Goal: Communication & Community: Answer question/provide support

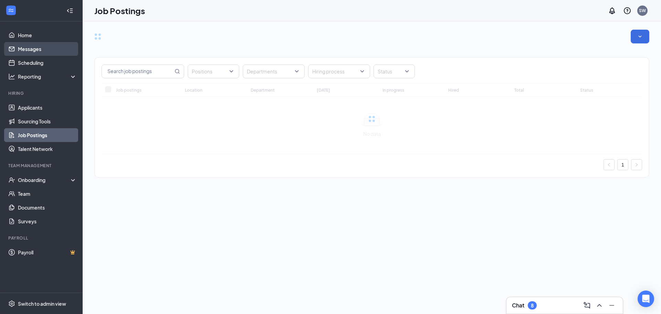
click at [29, 48] on link "Messages" at bounding box center [47, 49] width 59 height 14
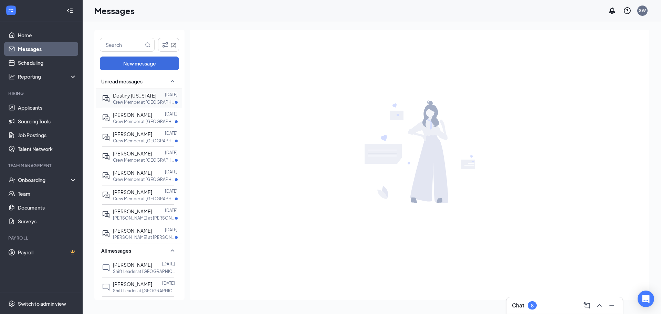
click at [140, 98] on span "Destiny [US_STATE]" at bounding box center [134, 95] width 43 height 6
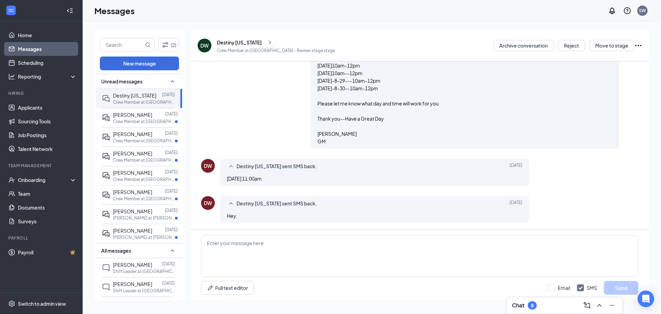
scroll to position [62, 0]
click at [217, 247] on textarea at bounding box center [419, 255] width 437 height 41
type textarea "See you then"
click at [624, 286] on button "Send" at bounding box center [621, 288] width 34 height 14
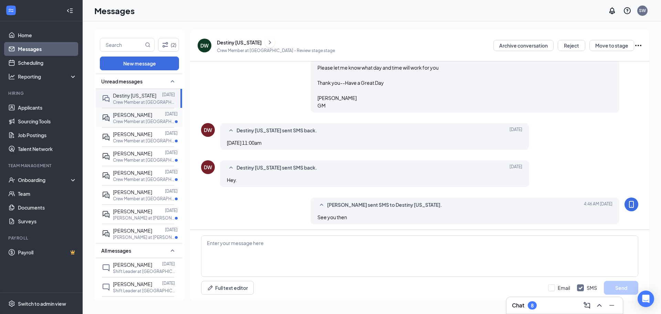
scroll to position [99, 0]
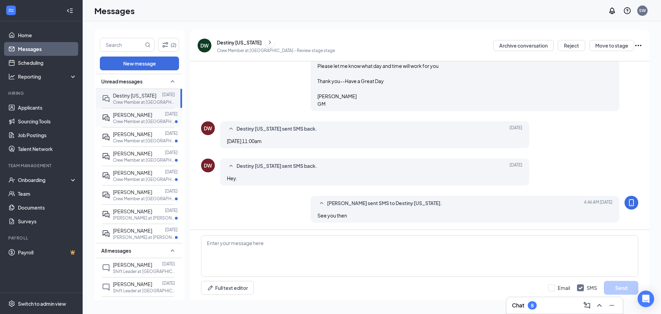
click at [122, 118] on span "[PERSON_NAME]" at bounding box center [132, 115] width 39 height 6
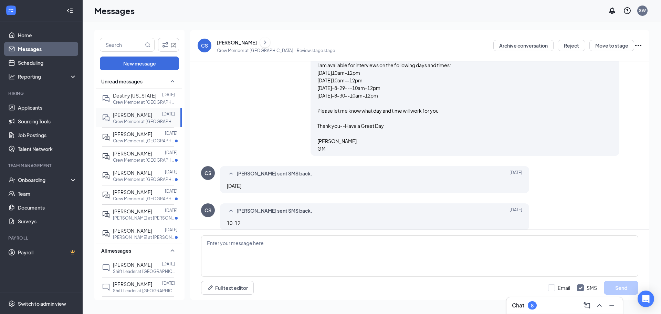
scroll to position [62, 0]
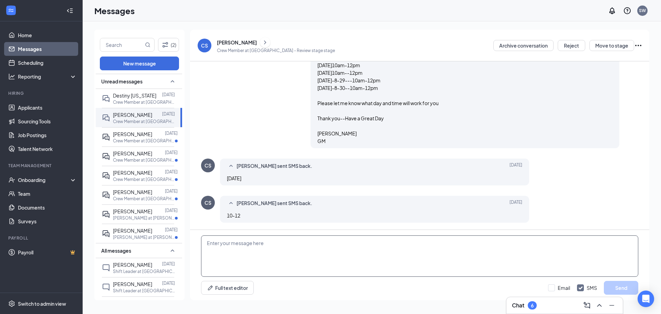
click at [216, 249] on textarea at bounding box center [419, 255] width 437 height 41
type textarea "See you around 10"
click at [623, 289] on button "Send" at bounding box center [621, 288] width 34 height 14
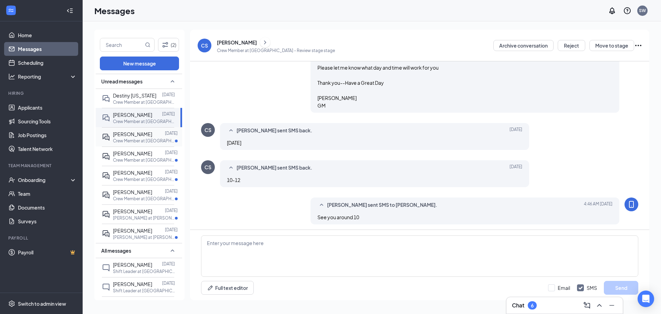
scroll to position [99, 0]
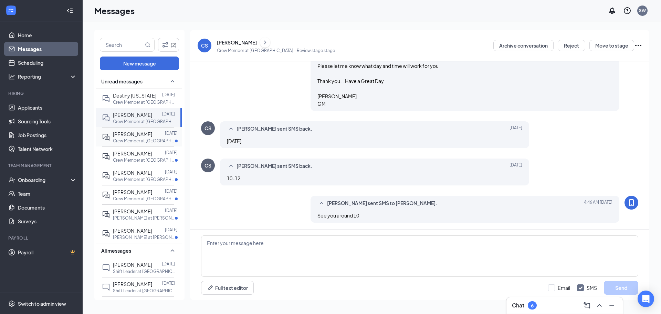
click at [135, 144] on p "Crew Member at [GEOGRAPHIC_DATA]" at bounding box center [144, 141] width 62 height 6
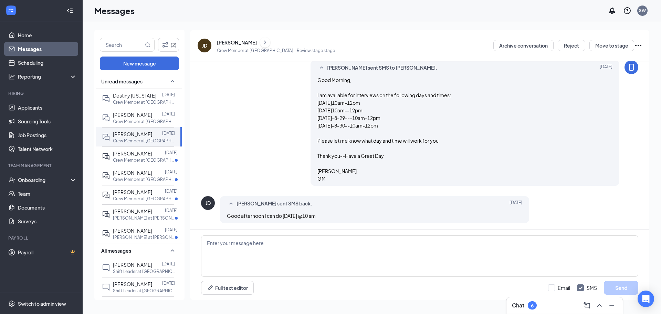
scroll to position [25, 0]
click at [209, 246] on textarea at bounding box center [419, 255] width 437 height 41
type textarea "Awesome"
click at [621, 289] on button "Send" at bounding box center [621, 288] width 34 height 14
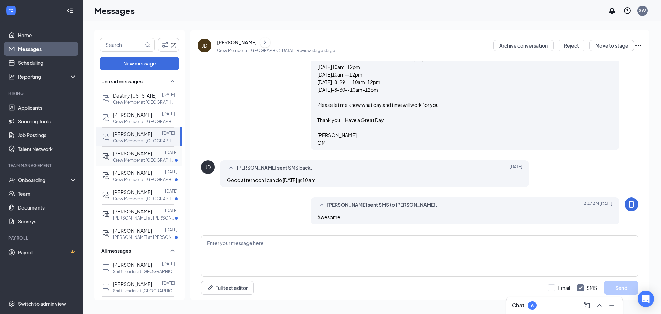
scroll to position [62, 0]
click at [135, 163] on p "Crew Member at [GEOGRAPHIC_DATA]" at bounding box center [144, 160] width 62 height 6
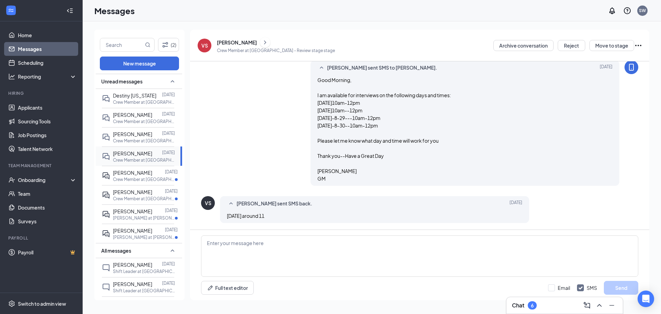
scroll to position [25, 0]
click at [215, 242] on textarea at bounding box center [419, 255] width 437 height 41
type textarea "Good Morning, Can we do 11:30 ? I have an interview set up for 11 Thank you [PE…"
click at [623, 286] on button "Send" at bounding box center [621, 288] width 34 height 14
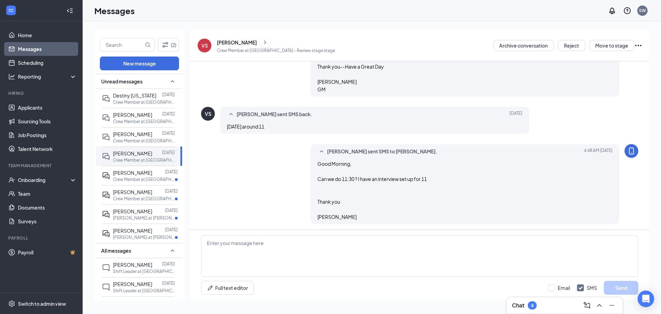
scroll to position [115, 0]
click at [140, 182] on p "Crew Member at [GEOGRAPHIC_DATA]" at bounding box center [144, 179] width 62 height 6
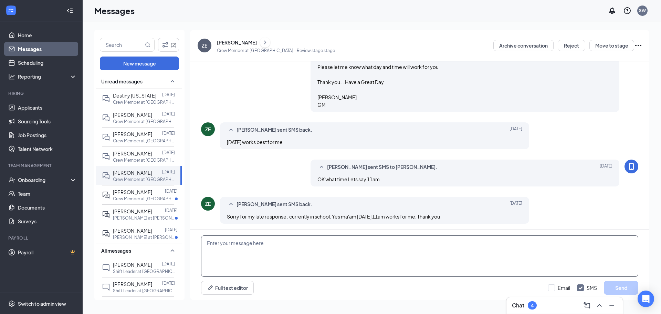
scroll to position [99, 0]
click at [210, 249] on textarea at bounding box center [419, 255] width 437 height 41
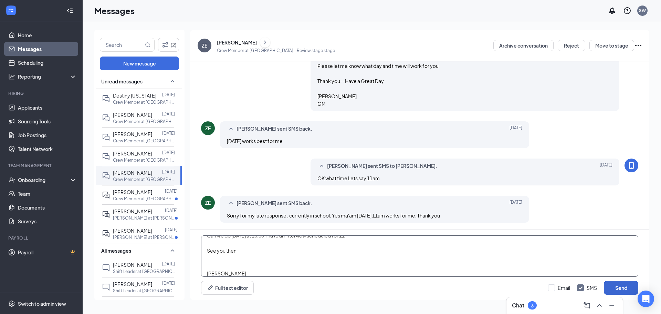
type textarea "Can we do [DATE] at 10:30 I have an interview scheduled for 11 See you then [PE…"
click at [628, 289] on button "Send" at bounding box center [621, 288] width 34 height 14
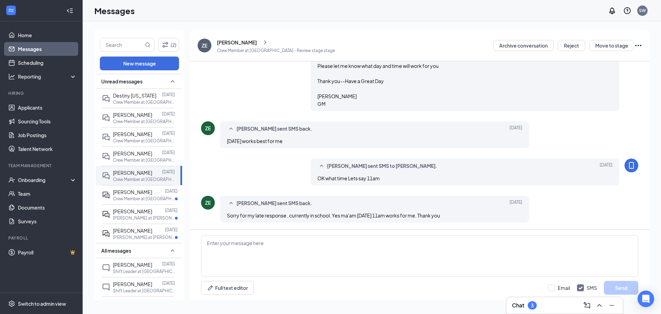
scroll to position [174, 0]
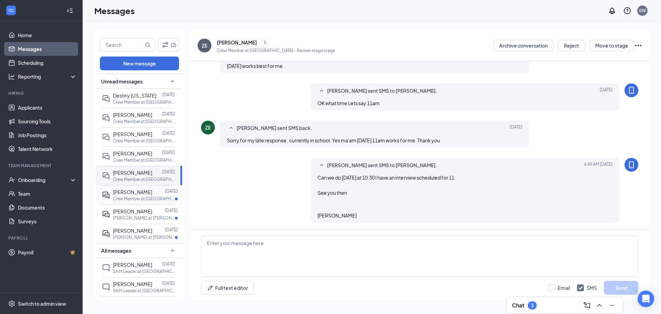
click at [132, 201] on p "Crew Member at [GEOGRAPHIC_DATA]" at bounding box center [144, 199] width 62 height 6
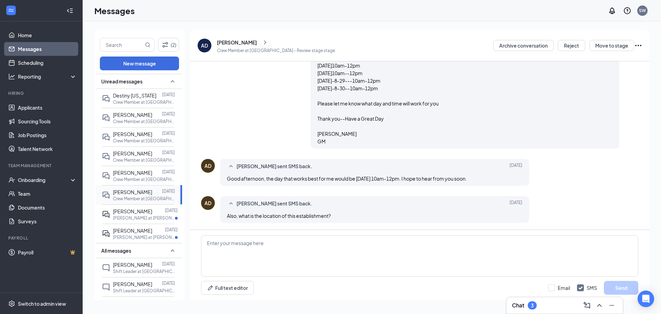
scroll to position [62, 0]
click at [217, 243] on textarea at bounding box center [419, 255] width 437 height 41
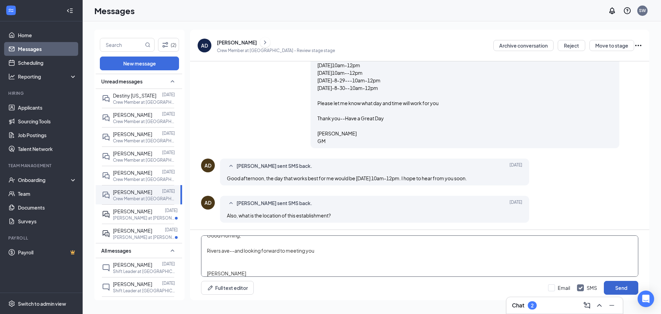
type textarea "Good Morning, Rivers ave--and looking forward to meeting you [PERSON_NAME]"
click at [620, 287] on button "Send" at bounding box center [621, 288] width 34 height 14
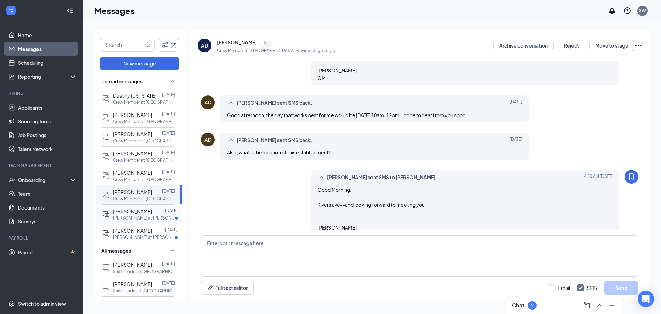
scroll to position [137, 0]
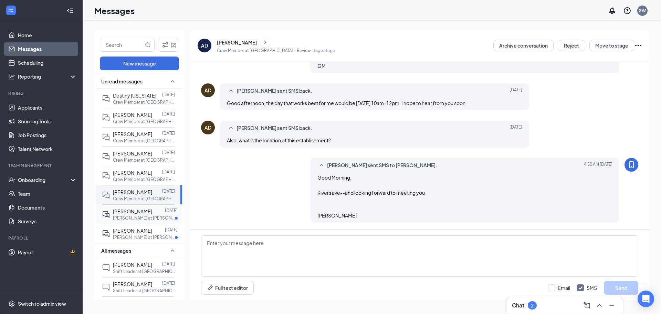
click at [152, 215] on div at bounding box center [158, 211] width 13 height 8
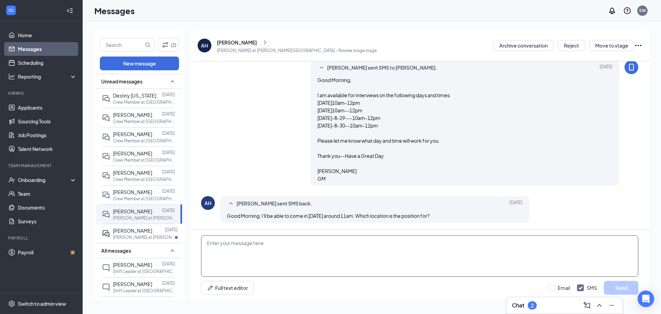
scroll to position [25, 0]
click at [209, 240] on textarea at bounding box center [419, 255] width 437 height 41
type textarea "B"
type textarea "Good Morning, I have 4 set up for interviews starting at 10am could we do 9:30 ?"
click at [625, 284] on button "Send" at bounding box center [621, 288] width 34 height 14
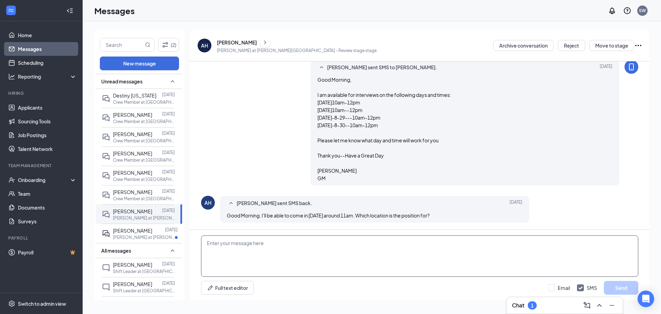
scroll to position [77, 0]
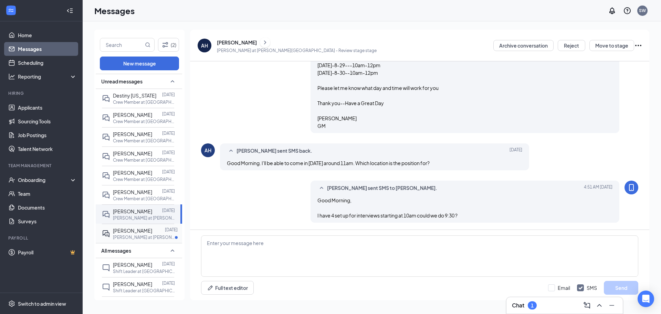
drag, startPoint x: 452, startPoint y: 176, endPoint x: 141, endPoint y: 244, distance: 318.4
click at [141, 240] on p "[PERSON_NAME] at [PERSON_NAME][GEOGRAPHIC_DATA]" at bounding box center [144, 237] width 62 height 6
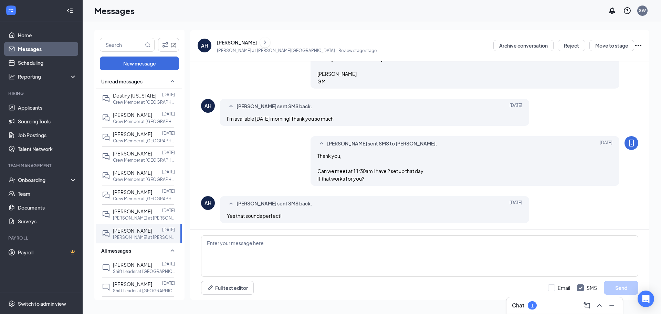
scroll to position [122, 0]
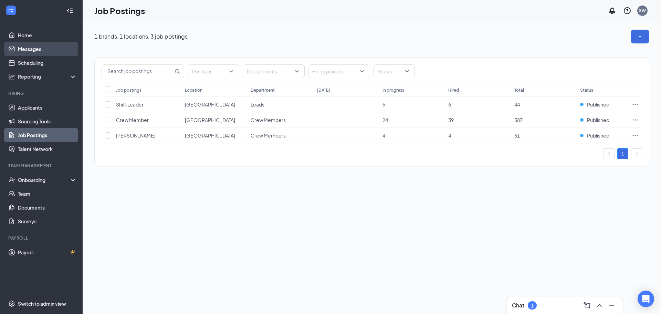
click at [27, 52] on link "Messages" at bounding box center [47, 49] width 59 height 14
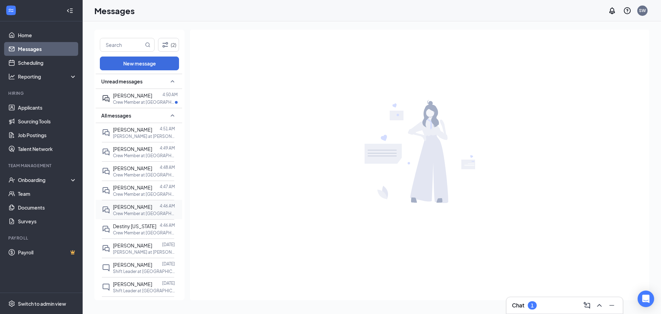
click at [141, 207] on span "[PERSON_NAME]" at bounding box center [132, 207] width 39 height 6
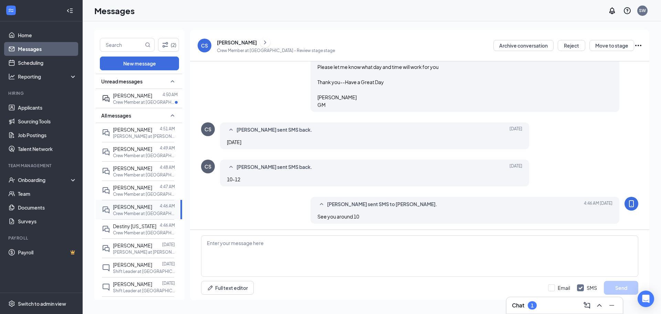
scroll to position [99, 0]
